Goal: Task Accomplishment & Management: Use online tool/utility

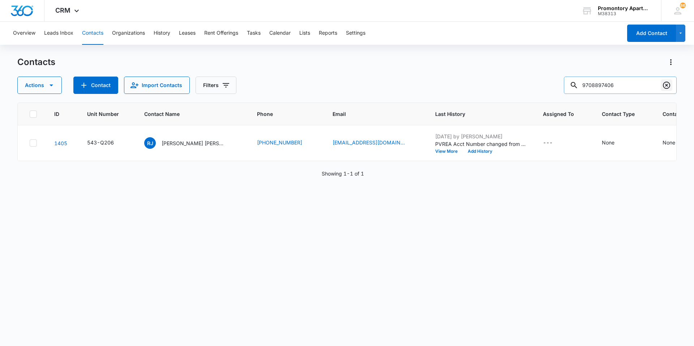
click at [663, 83] on icon "Clear" at bounding box center [666, 85] width 9 height 9
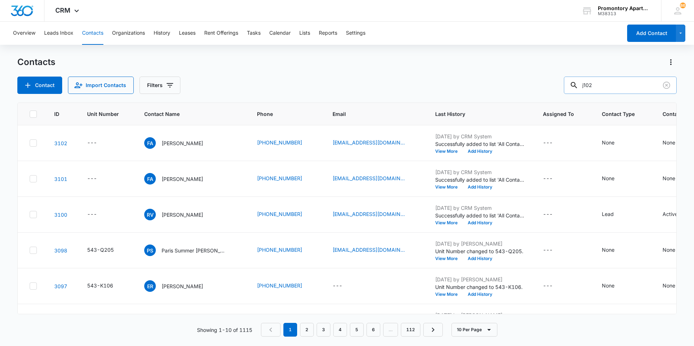
type input "j102"
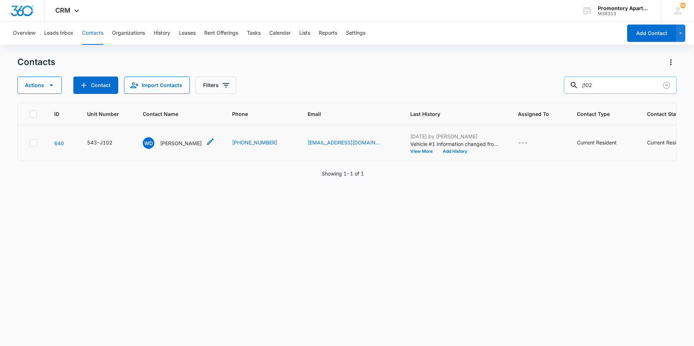
click at [161, 143] on p "[PERSON_NAME]" at bounding box center [181, 144] width 42 height 8
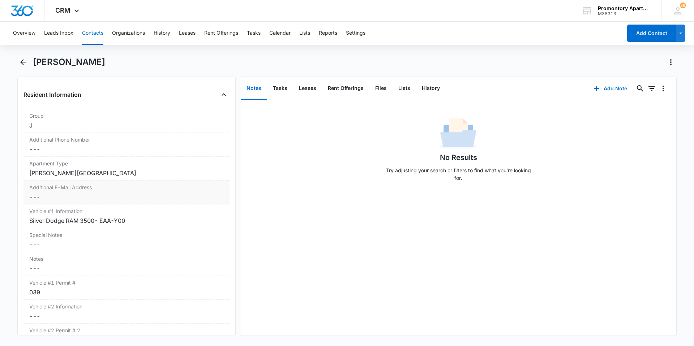
scroll to position [615, 0]
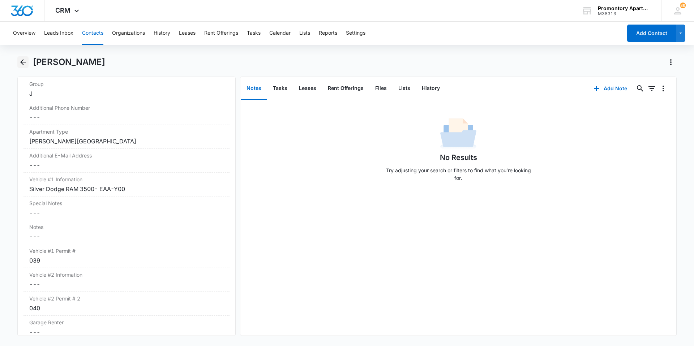
click at [19, 64] on icon "Back" at bounding box center [23, 62] width 9 height 9
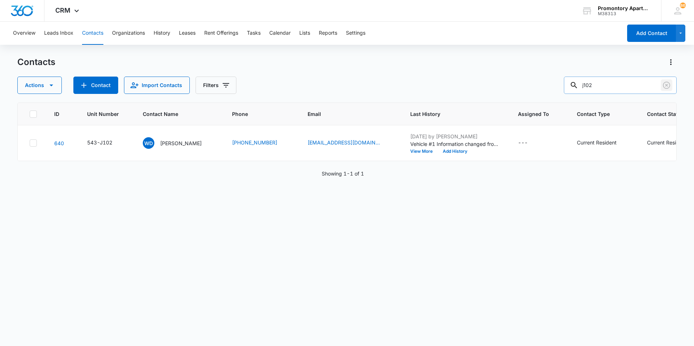
click at [664, 87] on icon "Clear" at bounding box center [666, 85] width 7 height 7
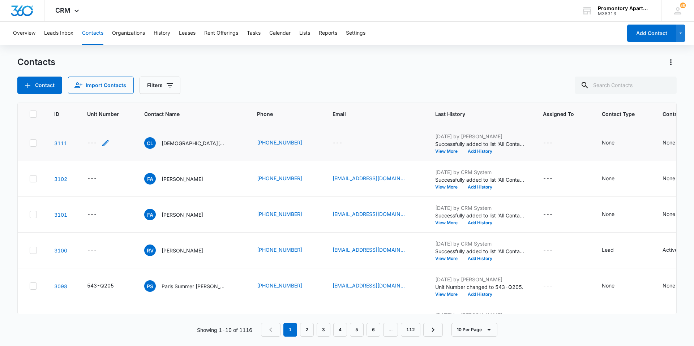
click at [91, 145] on div "---" at bounding box center [92, 143] width 10 height 9
click at [105, 91] on button "Import Contacts" at bounding box center [101, 85] width 66 height 17
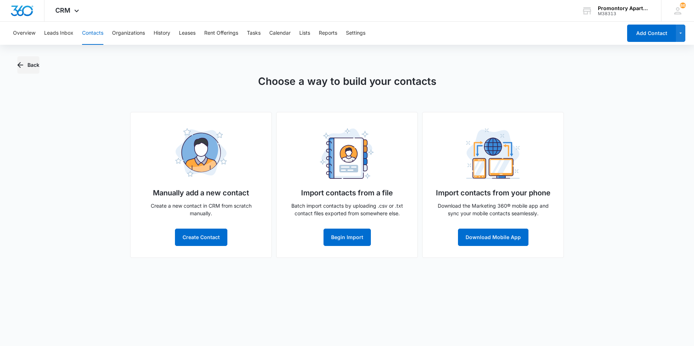
click at [36, 67] on button "Back" at bounding box center [28, 64] width 22 height 17
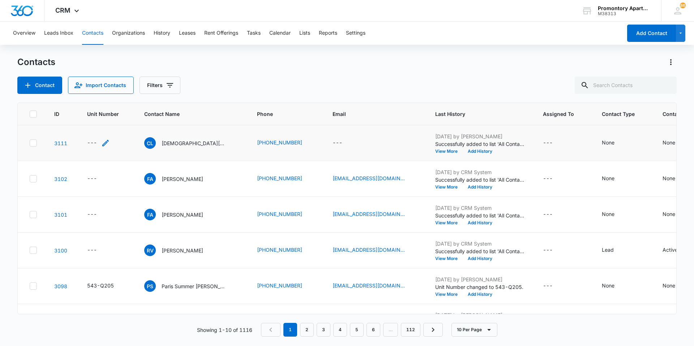
click at [102, 140] on icon "Unit Number - - Select to Edit Field" at bounding box center [105, 143] width 9 height 9
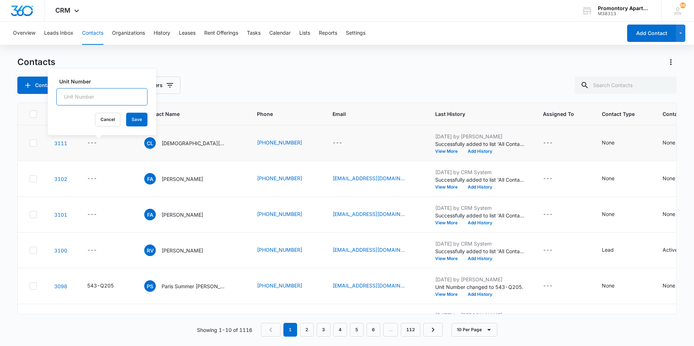
click at [83, 102] on input "Unit Number" at bounding box center [101, 96] width 91 height 17
type input "543-u205"
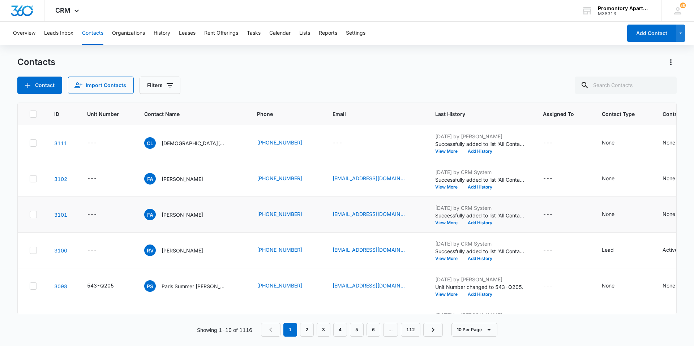
scroll to position [36, 0]
